Goal: Information Seeking & Learning: Learn about a topic

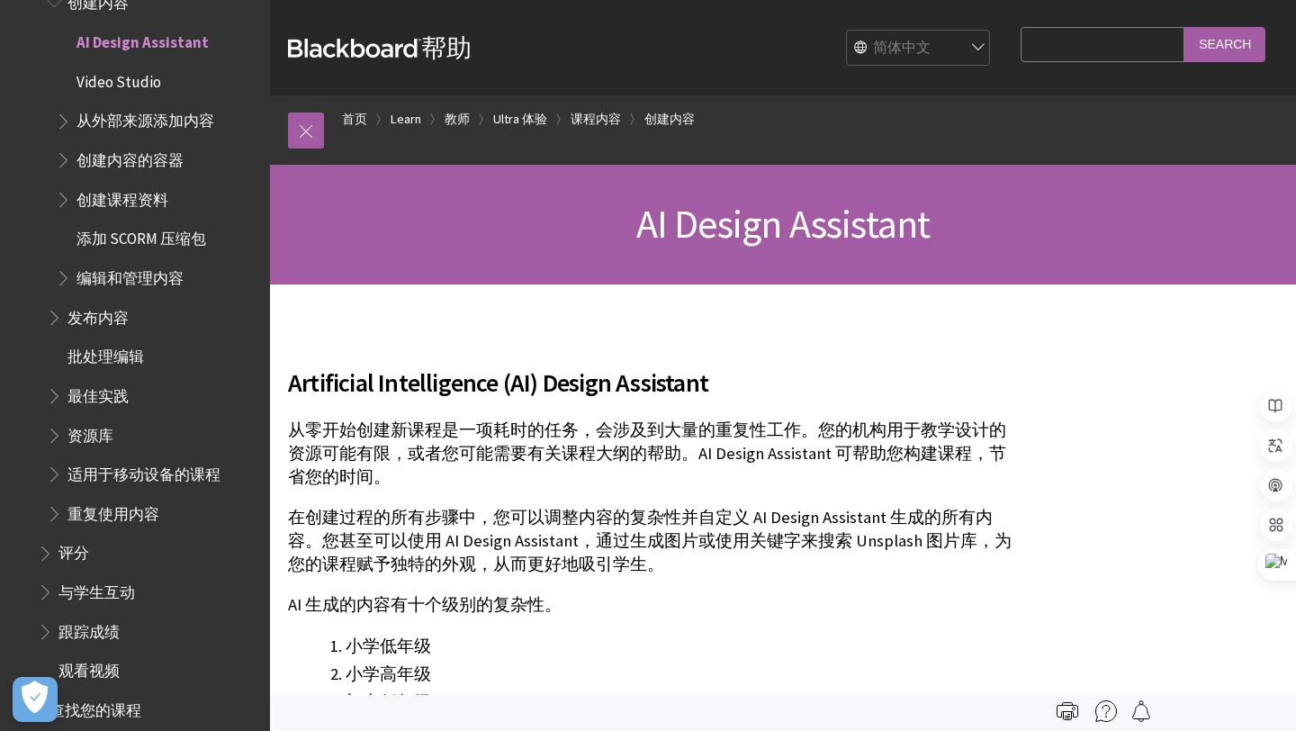
click at [984, 48] on select "English عربية Català Cymraeg Deutsch Español Suomi Français עברית Italiano 日本語 …" at bounding box center [919, 49] width 144 height 36
click at [857, 31] on select "English عربية Català Cymraeg Deutsch Español Suomi Français עברית Italiano 日本語 …" at bounding box center [919, 49] width 144 height 36
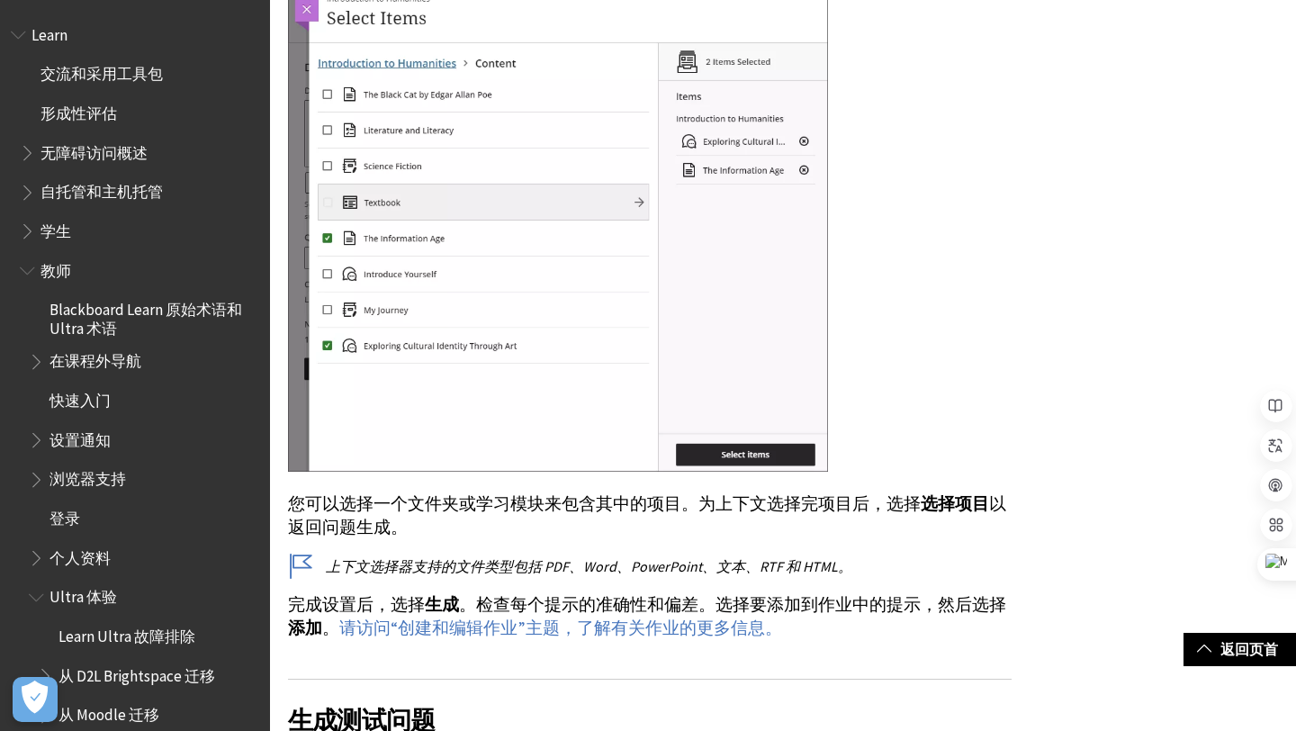
scroll to position [1277, 0]
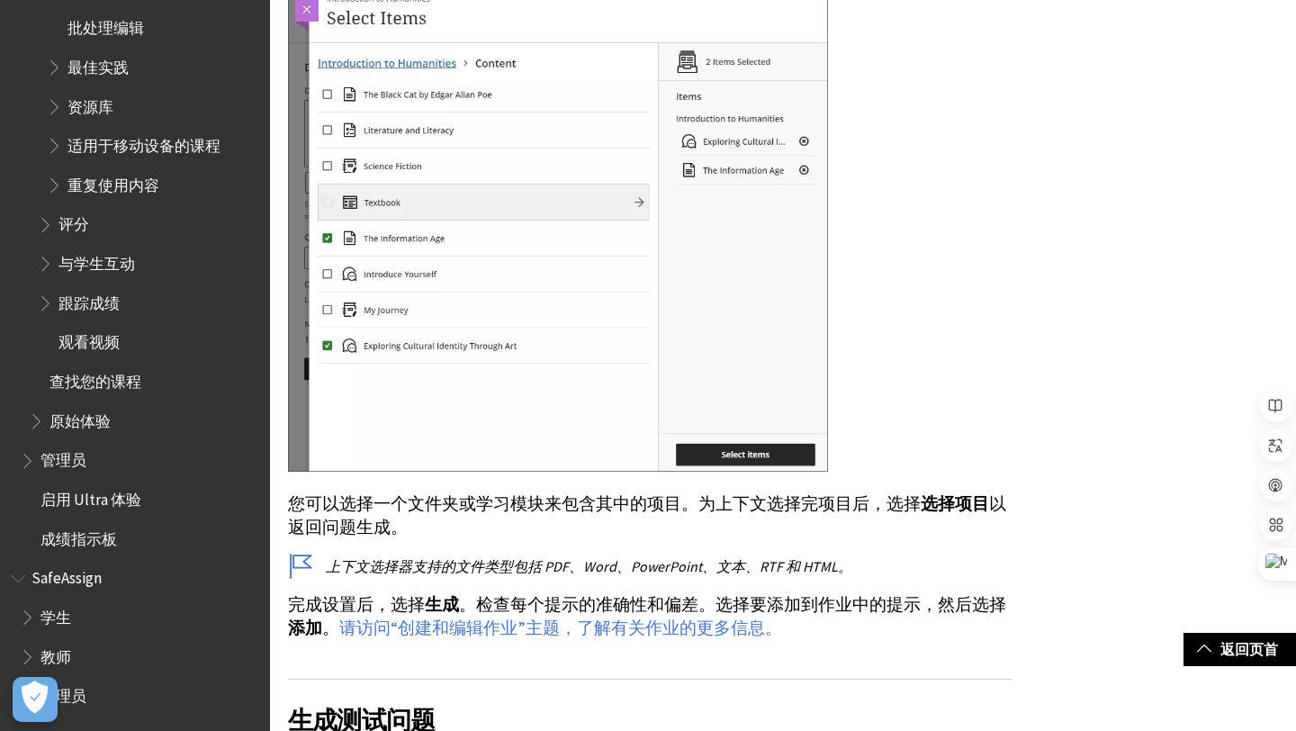
click at [57, 619] on span "学生" at bounding box center [56, 614] width 31 height 24
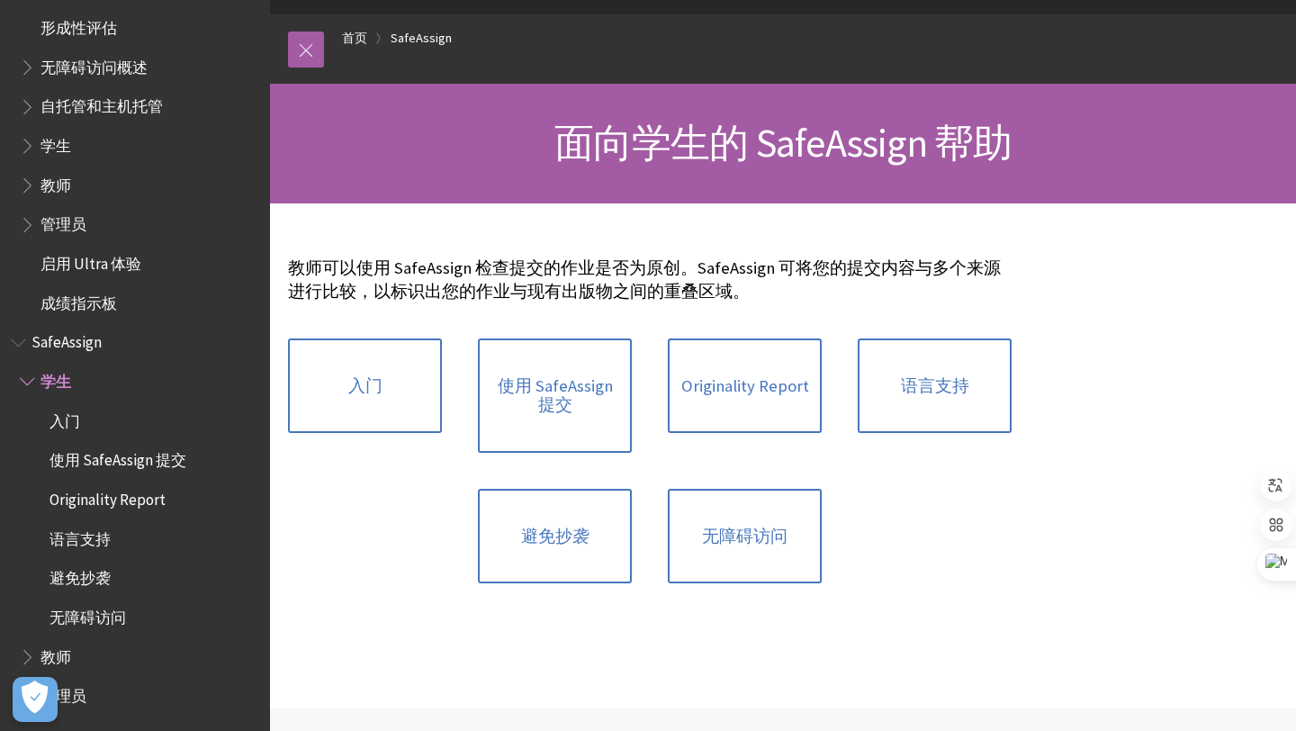
scroll to position [209, 0]
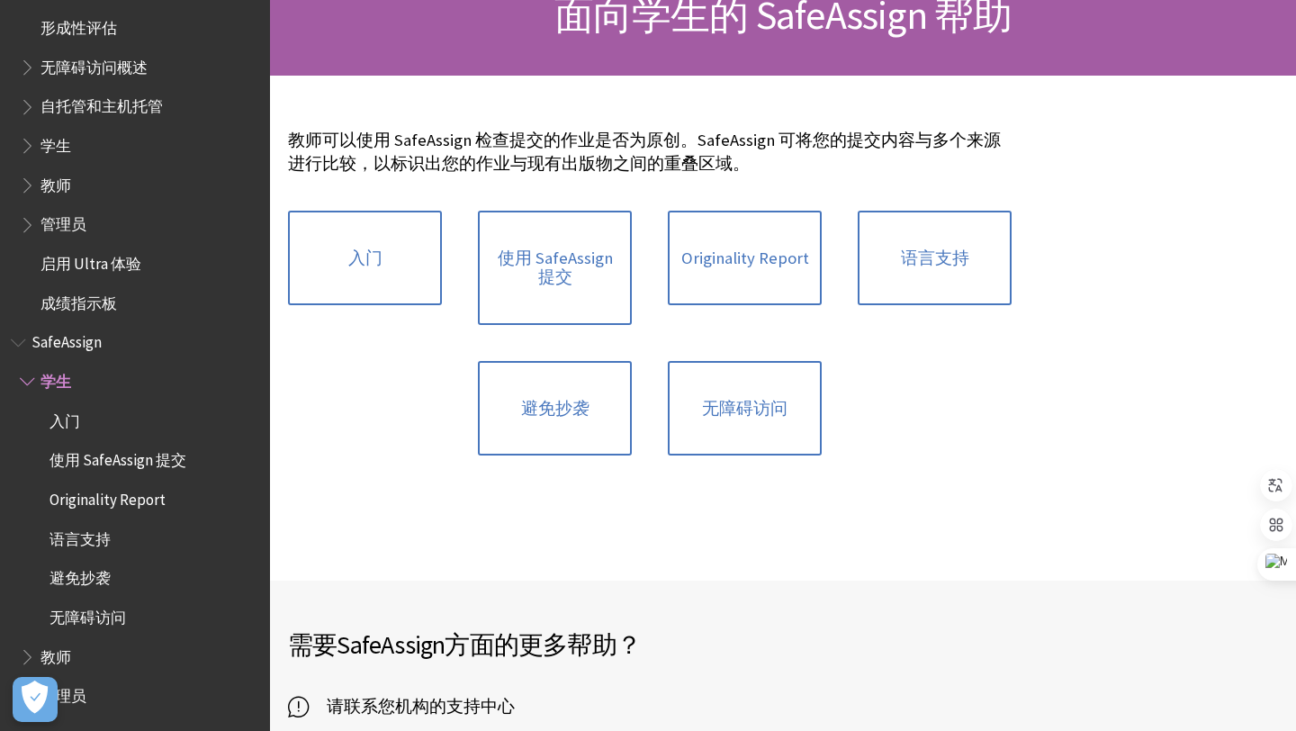
click at [406, 404] on div "入门 使用 SafeAssign 提交 Originality Report 语言支持 避免抄袭 无障碍访问" at bounding box center [650, 334] width 760 height 282
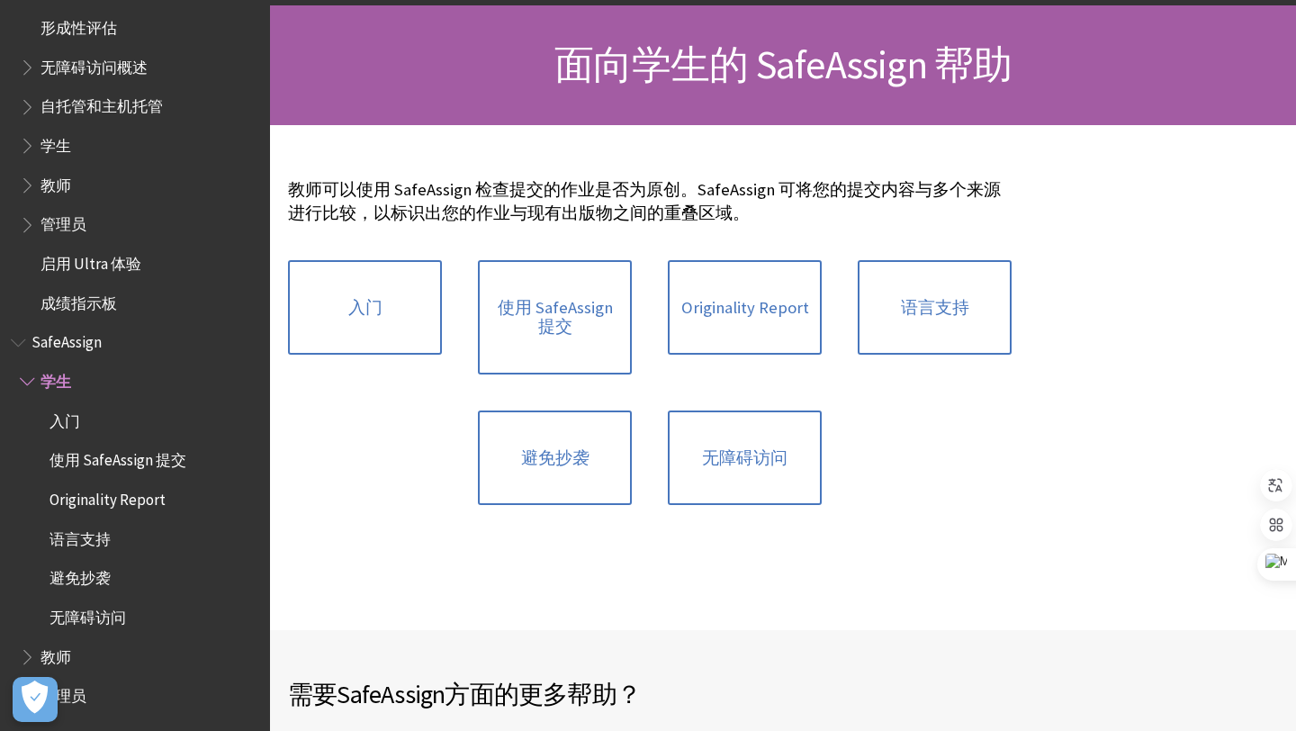
scroll to position [161, 0]
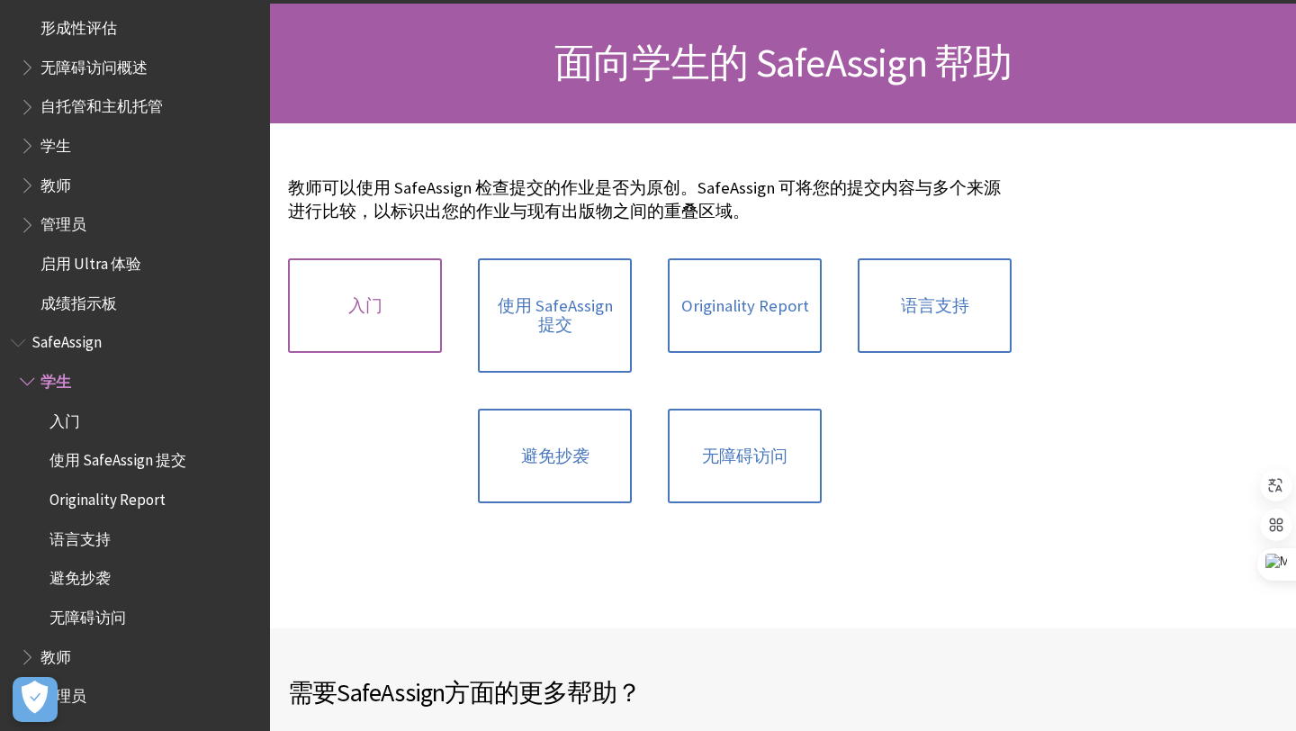
click at [380, 275] on link "入门" at bounding box center [365, 305] width 154 height 95
